Goal: Task Accomplishment & Management: Manage account settings

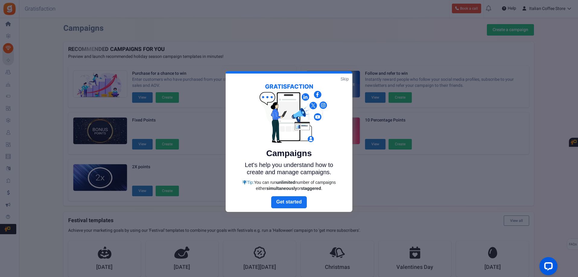
click at [345, 77] on link "Skip" at bounding box center [344, 79] width 8 height 6
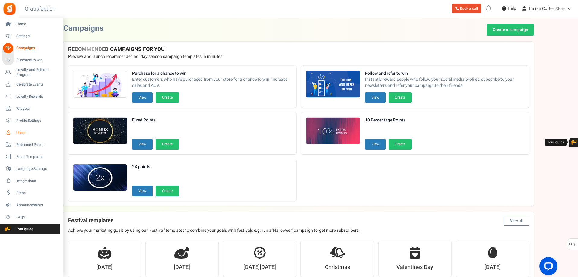
click at [10, 131] on icon at bounding box center [8, 133] width 10 height 10
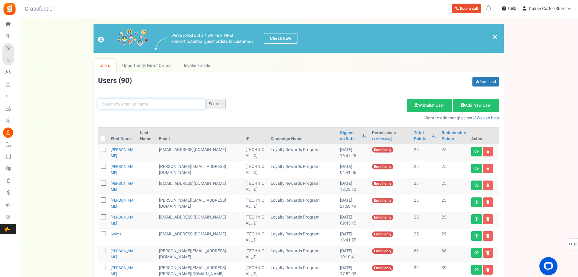
click at [110, 105] on input "text" at bounding box center [151, 104] width 107 height 10
paste input "[PERSON_NAME]"
type input "[PERSON_NAME]"
click at [210, 102] on div "Search" at bounding box center [215, 104] width 20 height 10
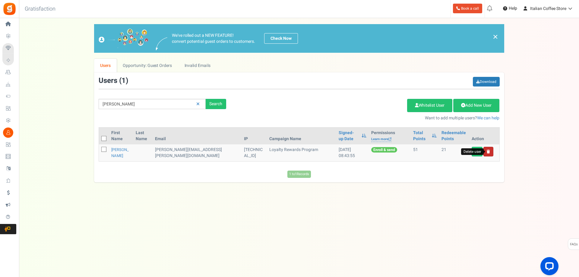
click at [487, 150] on icon at bounding box center [488, 152] width 3 height 4
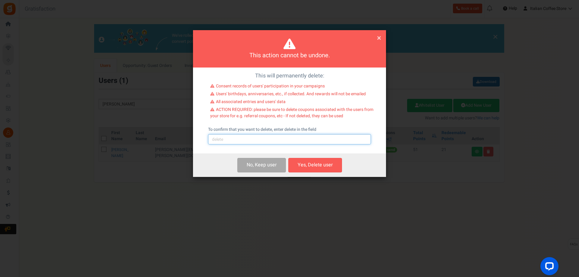
click at [226, 142] on input "text" at bounding box center [289, 139] width 163 height 10
type input "delete"
click at [305, 164] on button "Yes, Delete user" at bounding box center [315, 165] width 54 height 14
